Goal: Browse casually

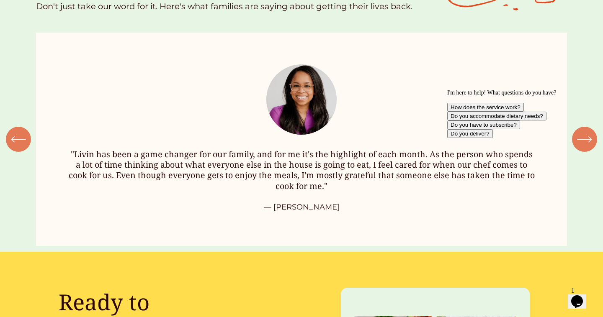
scroll to position [1035, 0]
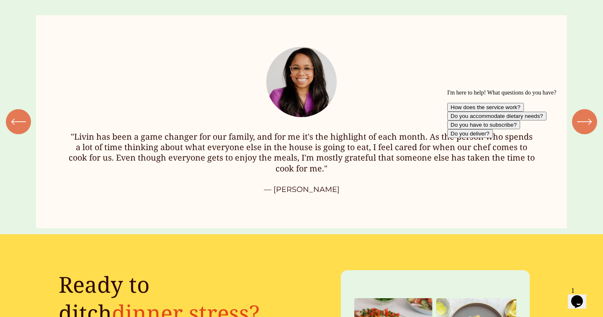
click at [295, 145] on ul ""Livin has been a game changer for our family, and for me it's the highlight of…" at bounding box center [301, 121] width 530 height 213
click at [328, 163] on ul ""Livin has been a game changer for our family, and for me it's the highlight of…" at bounding box center [301, 121] width 530 height 213
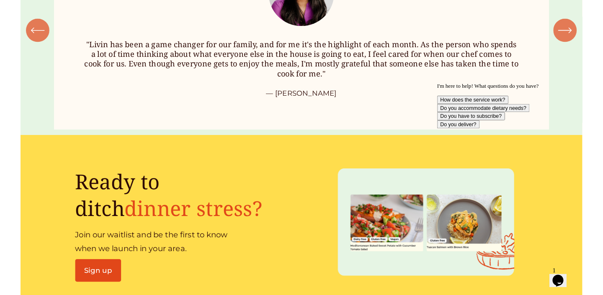
scroll to position [1109, 0]
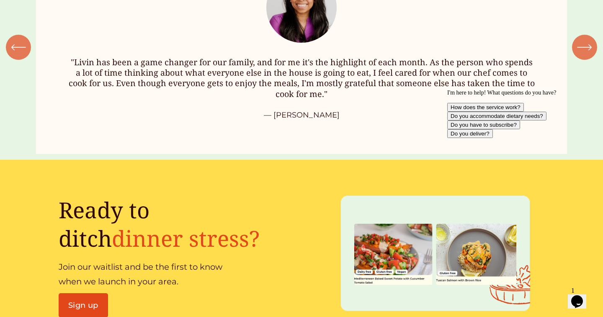
click at [288, 101] on ul ""Livin has been a game changer for our family, and for me it's the highlight of…" at bounding box center [301, 47] width 530 height 213
click at [329, 81] on ul ""Livin has been a game changer for our family, and for me it's the highlight of…" at bounding box center [301, 47] width 530 height 213
click at [191, 72] on ul ""Livin has been a game changer for our family, and for me it's the highlight of…" at bounding box center [301, 47] width 530 height 213
click at [192, 72] on ul ""Livin has been a game changer for our family, and for me it's the highlight of…" at bounding box center [301, 47] width 530 height 213
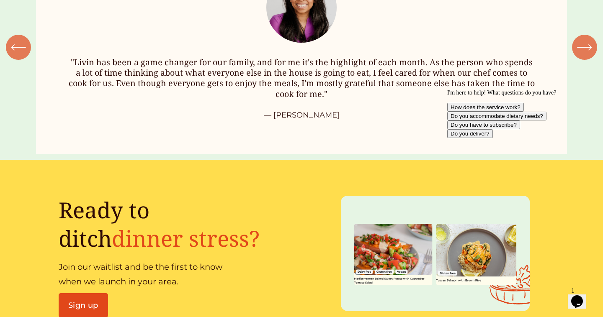
click at [100, 52] on ul ""Livin has been a game changer for our family, and for me it's the highlight of…" at bounding box center [301, 47] width 530 height 213
click at [103, 58] on ul ""Livin has been a game changer for our family, and for me it's the highlight of…" at bounding box center [301, 47] width 530 height 213
click at [78, 54] on ul ""Livin has been a game changer for our family, and for me it's the highlight of…" at bounding box center [301, 47] width 530 height 213
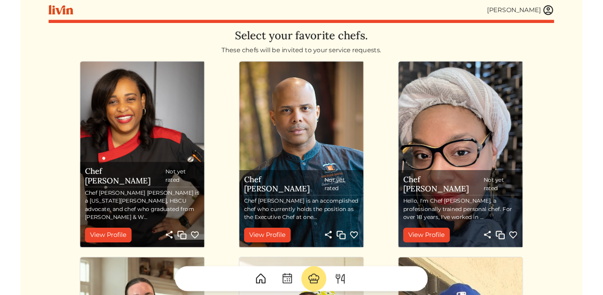
scroll to position [310, 0]
